Goal: Task Accomplishment & Management: Use online tool/utility

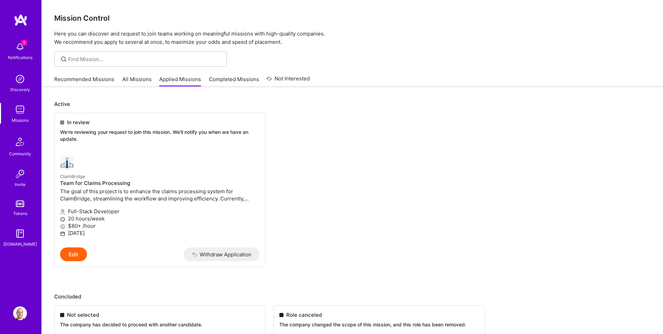
click at [35, 43] on div "1 Notifications" at bounding box center [20, 51] width 43 height 24
click at [21, 46] on div "1 Notifications Discovery Missions Community Invite Tokens [DOMAIN_NAME]" at bounding box center [20, 143] width 41 height 209
click at [21, 46] on img at bounding box center [20, 47] width 14 height 14
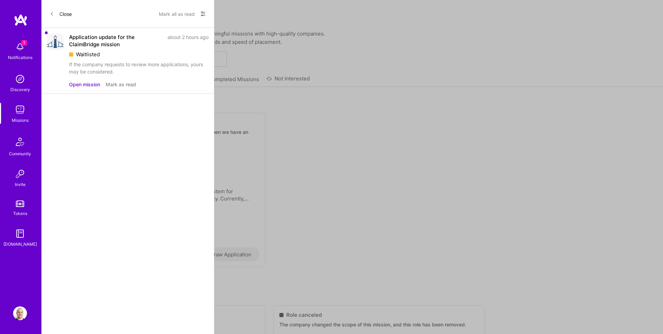
click at [159, 55] on div "Waitlisted" at bounding box center [139, 54] width 140 height 7
click at [84, 85] on button "Open mission" at bounding box center [84, 84] width 31 height 7
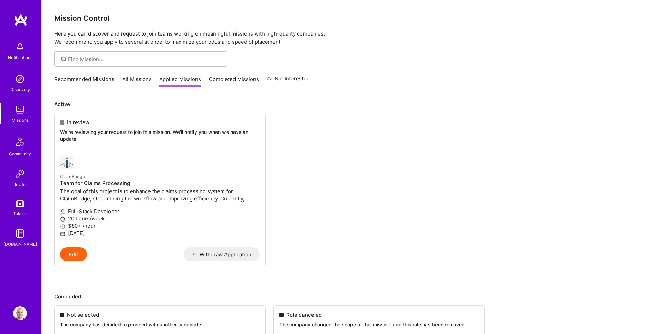
click at [15, 29] on div "Notifications Discovery Missions Community Invite Tokens [DOMAIN_NAME]" at bounding box center [20, 155] width 41 height 283
click at [25, 17] on img at bounding box center [21, 20] width 14 height 12
